Goal: Task Accomplishment & Management: Use online tool/utility

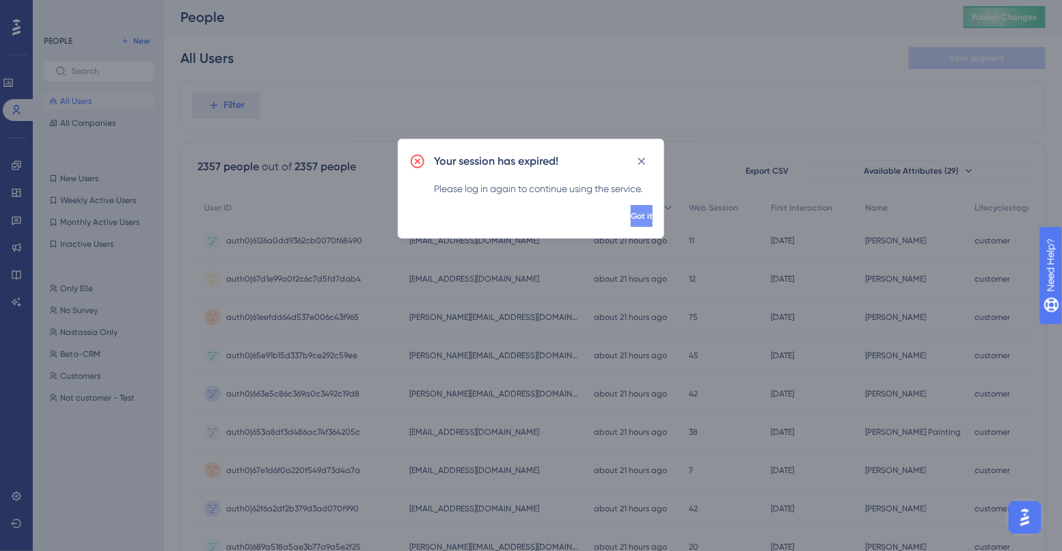
click at [631, 219] on span "Got it" at bounding box center [642, 215] width 22 height 11
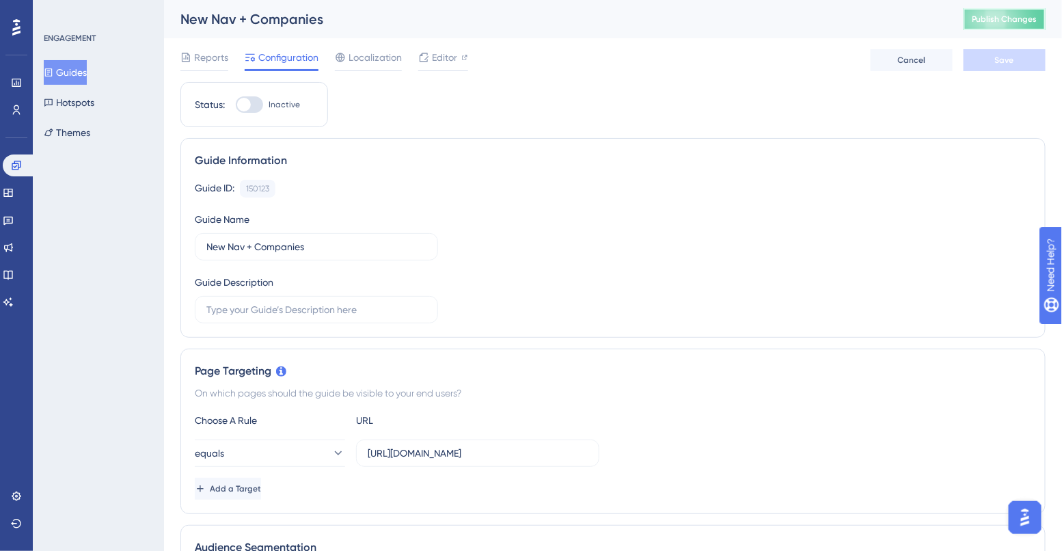
click at [986, 20] on span "Publish Changes" at bounding box center [1005, 19] width 66 height 11
click at [14, 195] on icon at bounding box center [8, 192] width 11 height 11
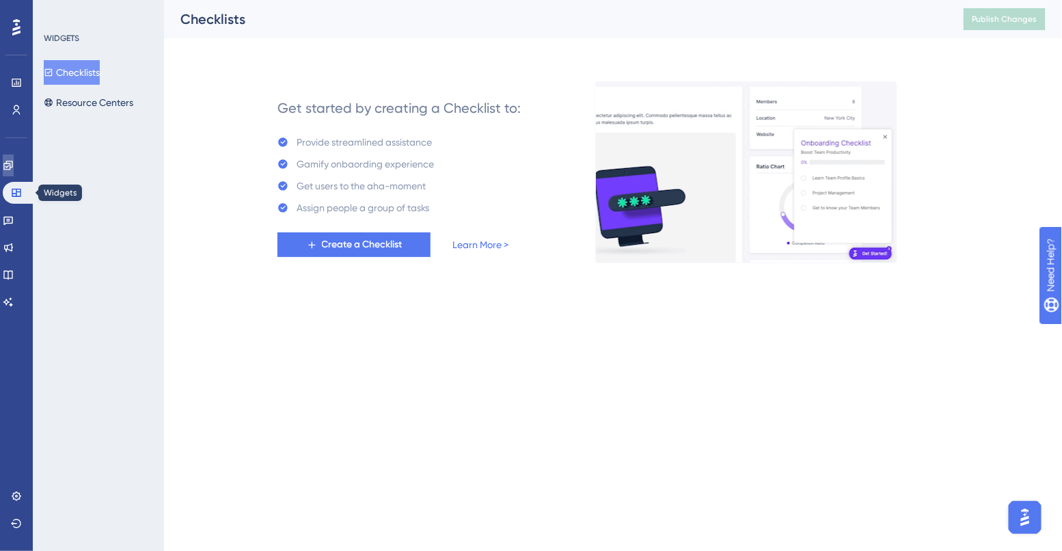
click at [13, 176] on link at bounding box center [8, 165] width 11 height 22
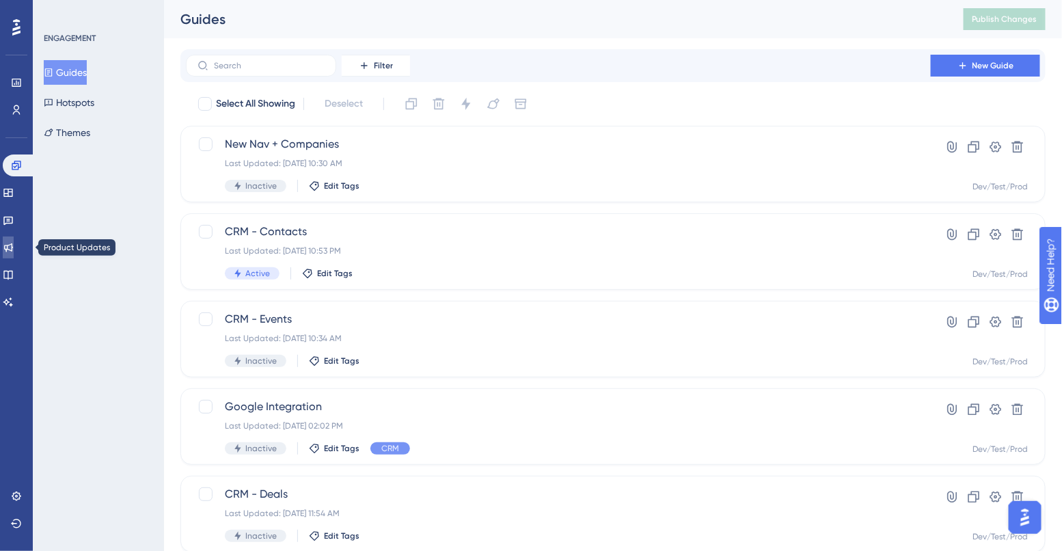
click at [13, 248] on icon at bounding box center [8, 247] width 9 height 9
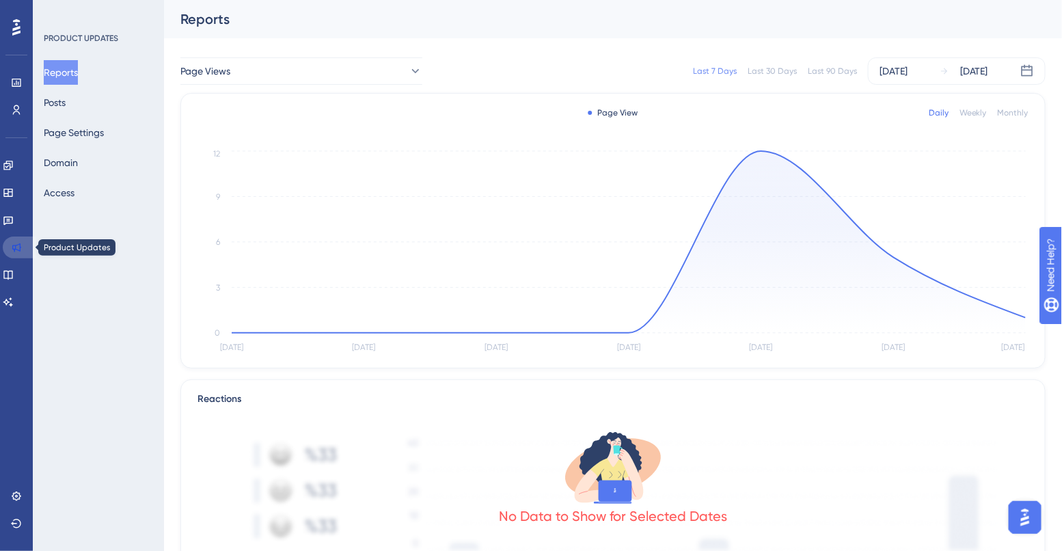
click at [16, 245] on icon at bounding box center [16, 247] width 11 height 11
click at [13, 217] on icon at bounding box center [8, 221] width 10 height 9
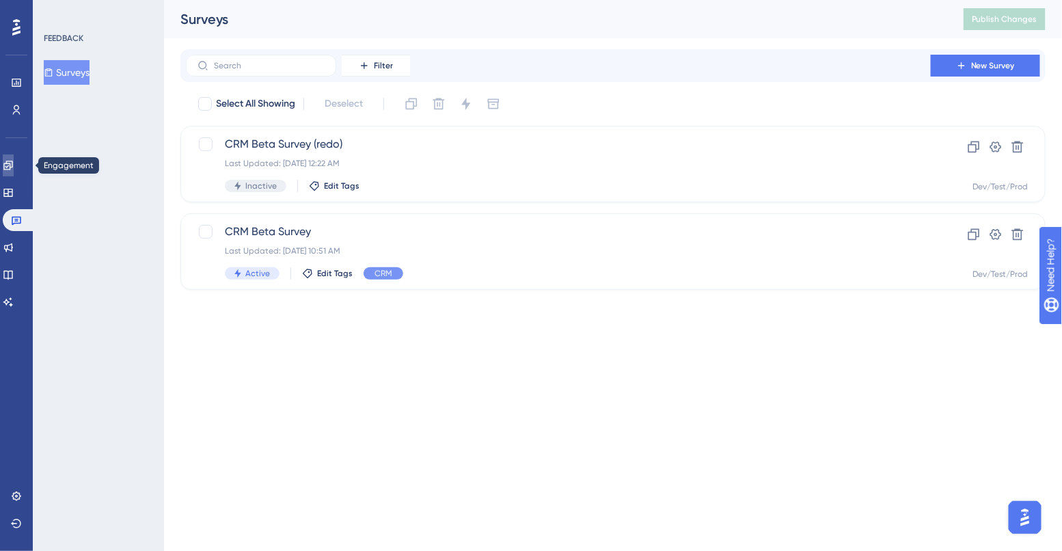
click at [14, 170] on icon at bounding box center [8, 165] width 11 height 11
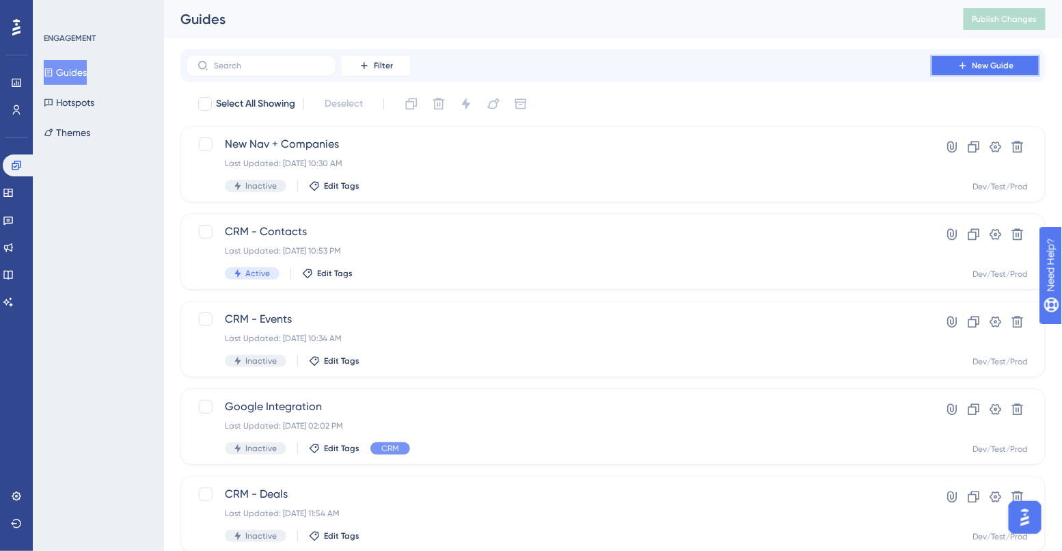
click at [967, 64] on icon at bounding box center [962, 65] width 11 height 11
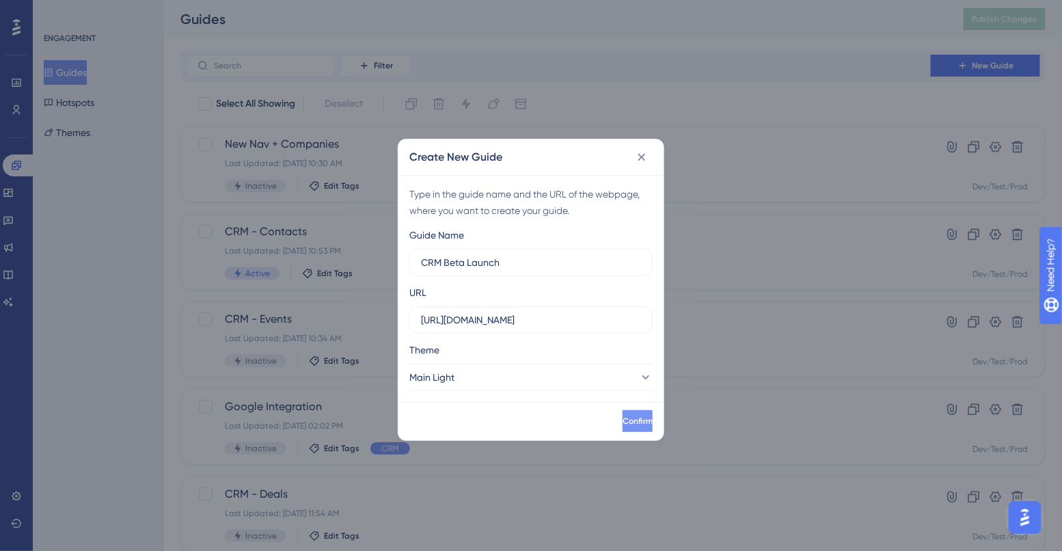
type input "CRM Beta Launch"
click at [621, 423] on span "Confirm" at bounding box center [636, 420] width 30 height 11
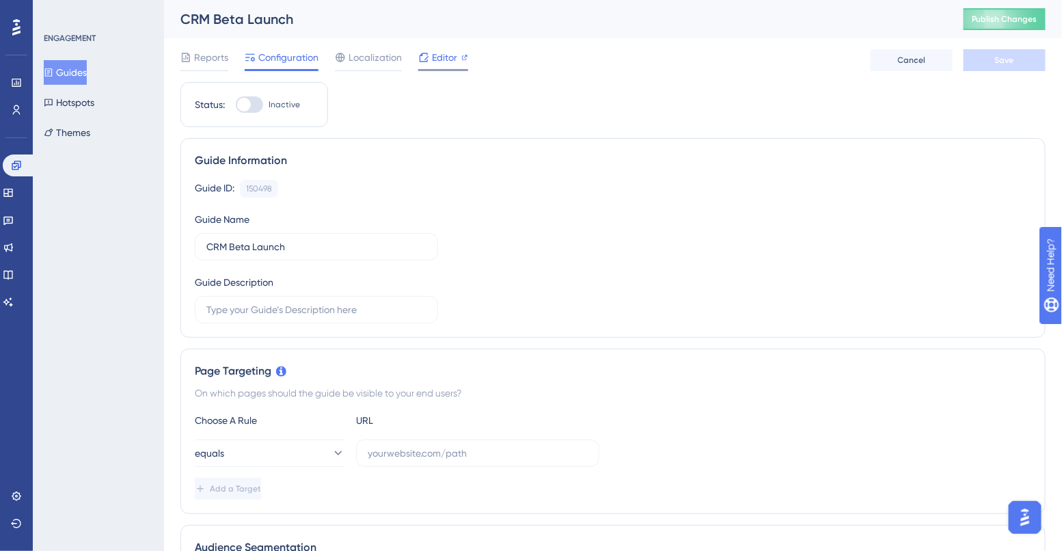
click at [432, 54] on span "Editor" at bounding box center [444, 57] width 25 height 16
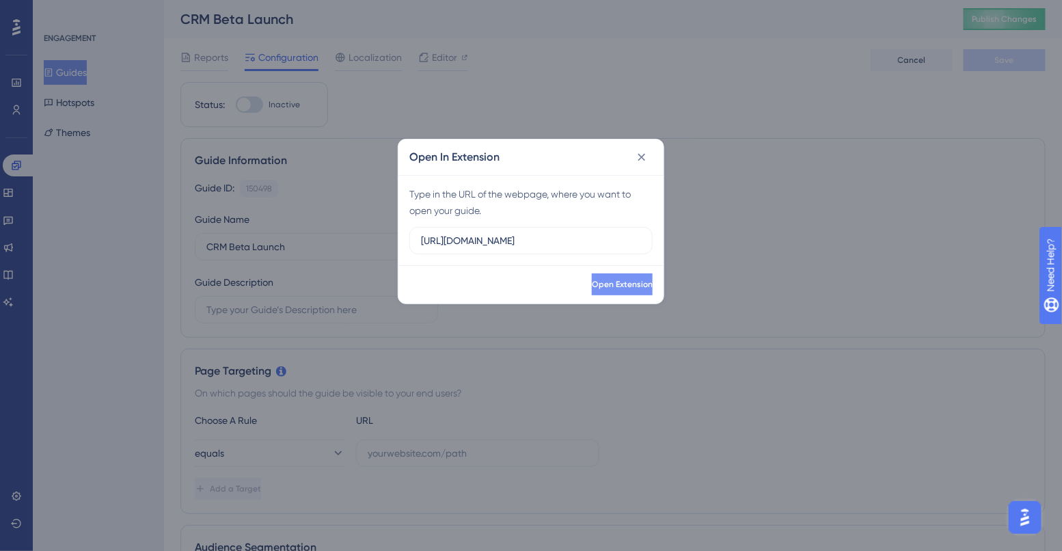
click at [592, 281] on span "Open Extension" at bounding box center [622, 284] width 61 height 11
click at [590, 281] on span "Open Extension" at bounding box center [620, 284] width 61 height 11
click at [640, 155] on icon at bounding box center [642, 158] width 8 height 8
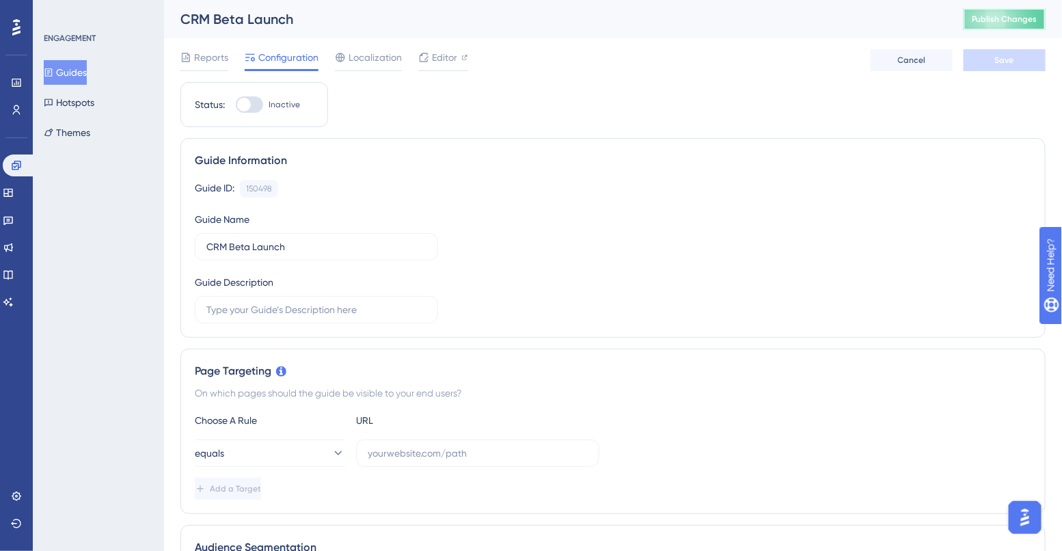
click at [1012, 20] on button "Publish Changes" at bounding box center [1004, 19] width 82 height 22
